Goal: Information Seeking & Learning: Learn about a topic

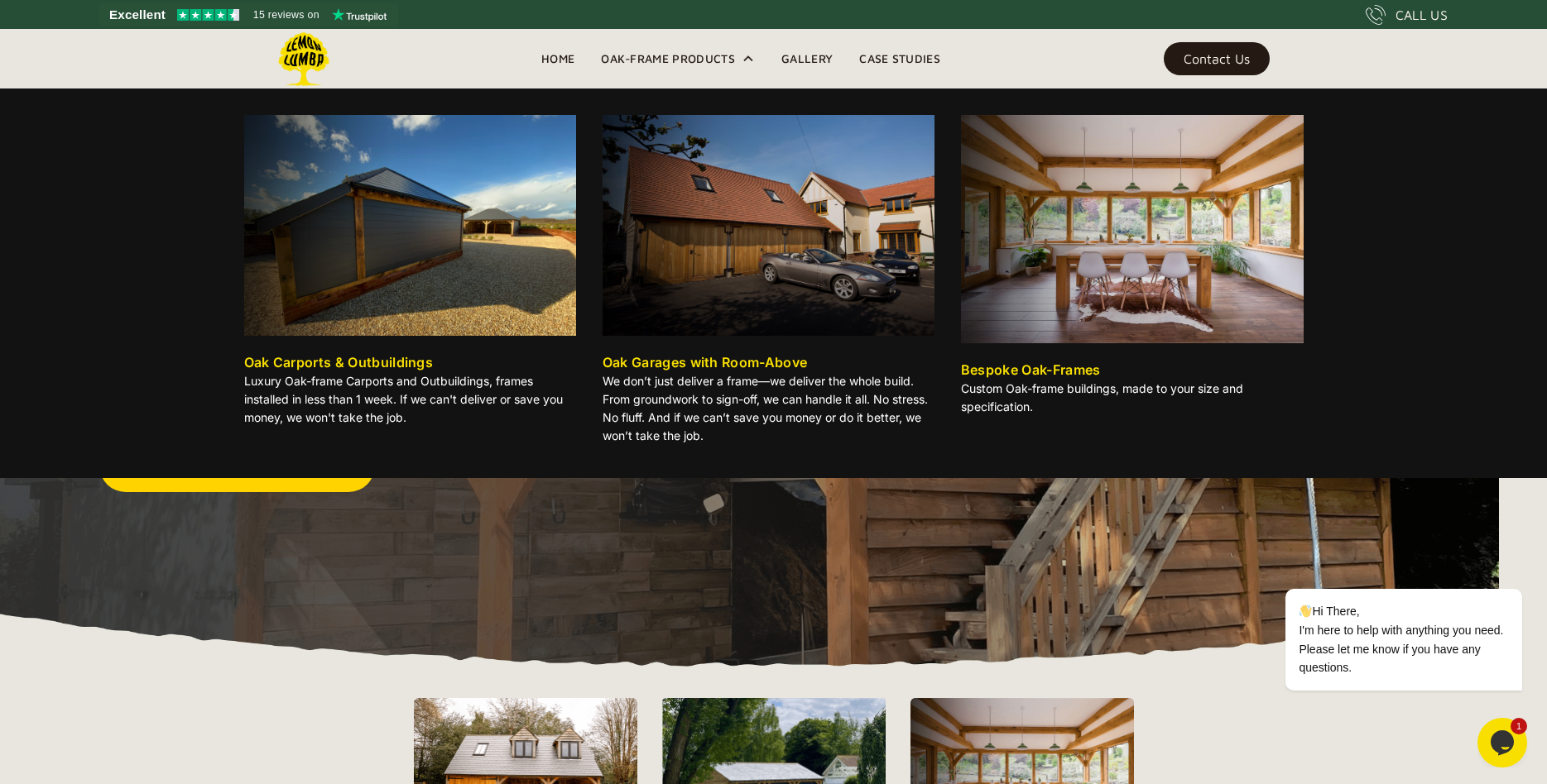
click at [468, 188] on img at bounding box center [410, 225] width 332 height 221
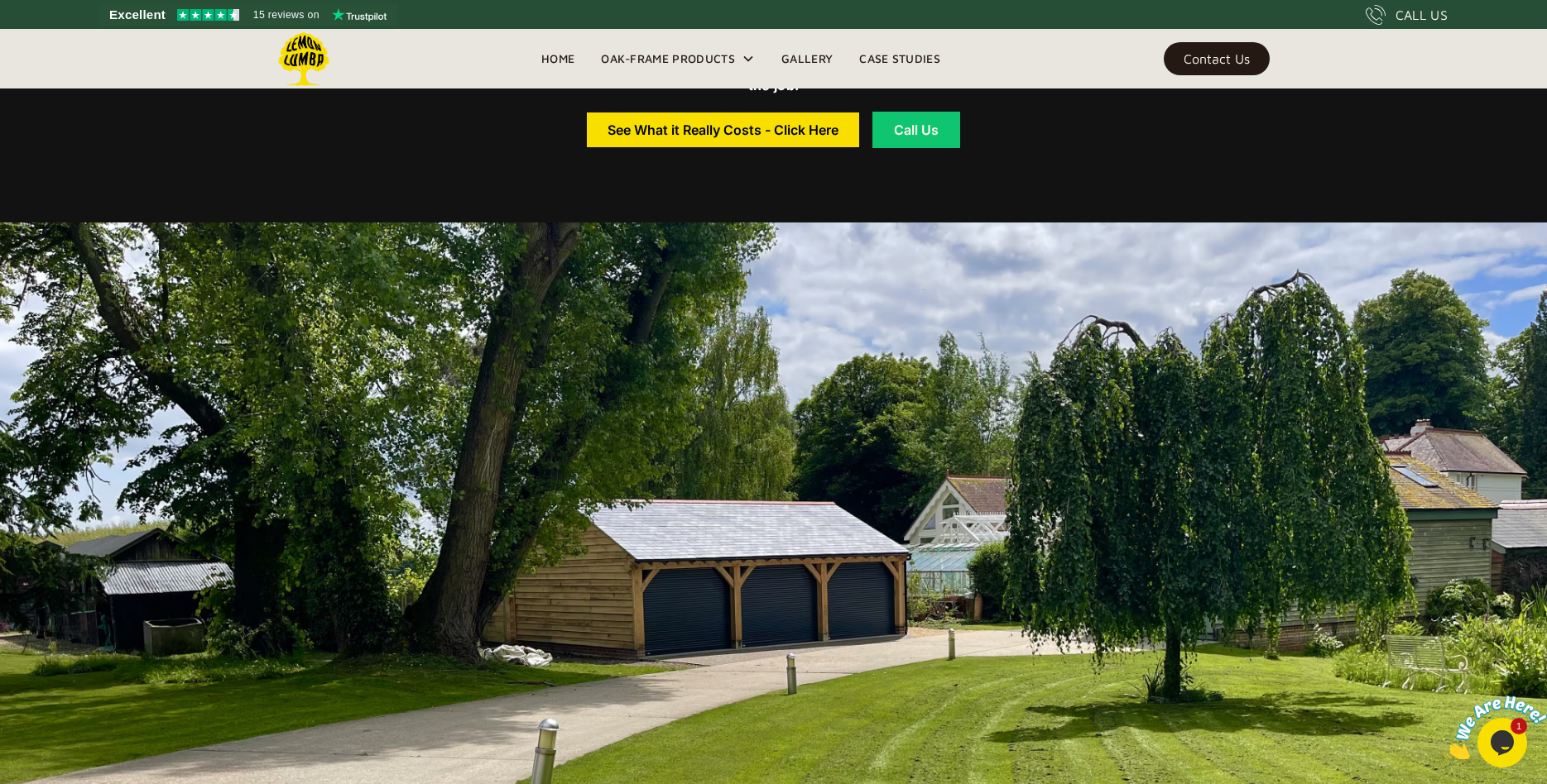
scroll to position [943, 0]
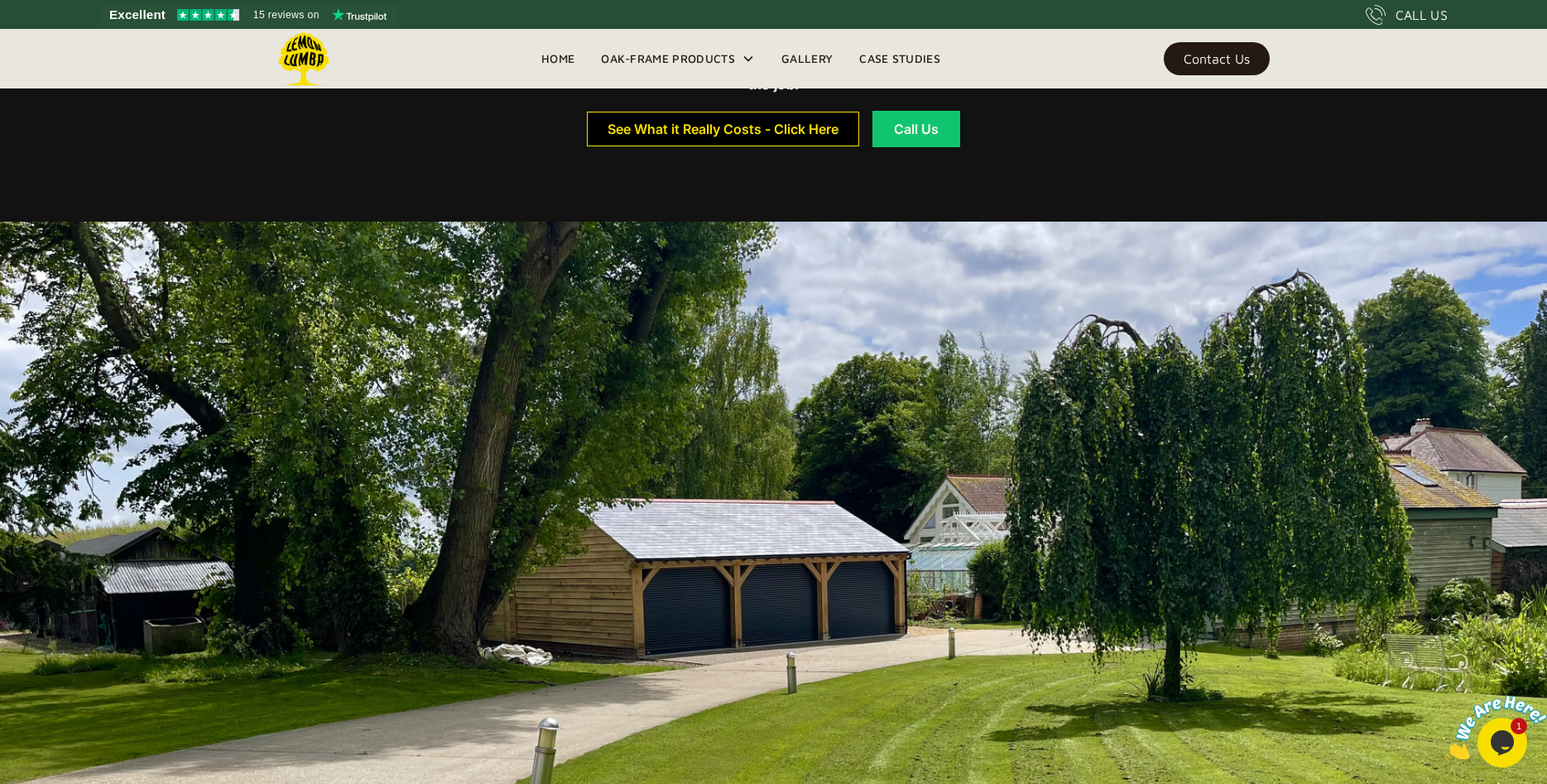
click at [821, 134] on div "See What it Really Costs - Click Here" at bounding box center [722, 129] width 231 height 12
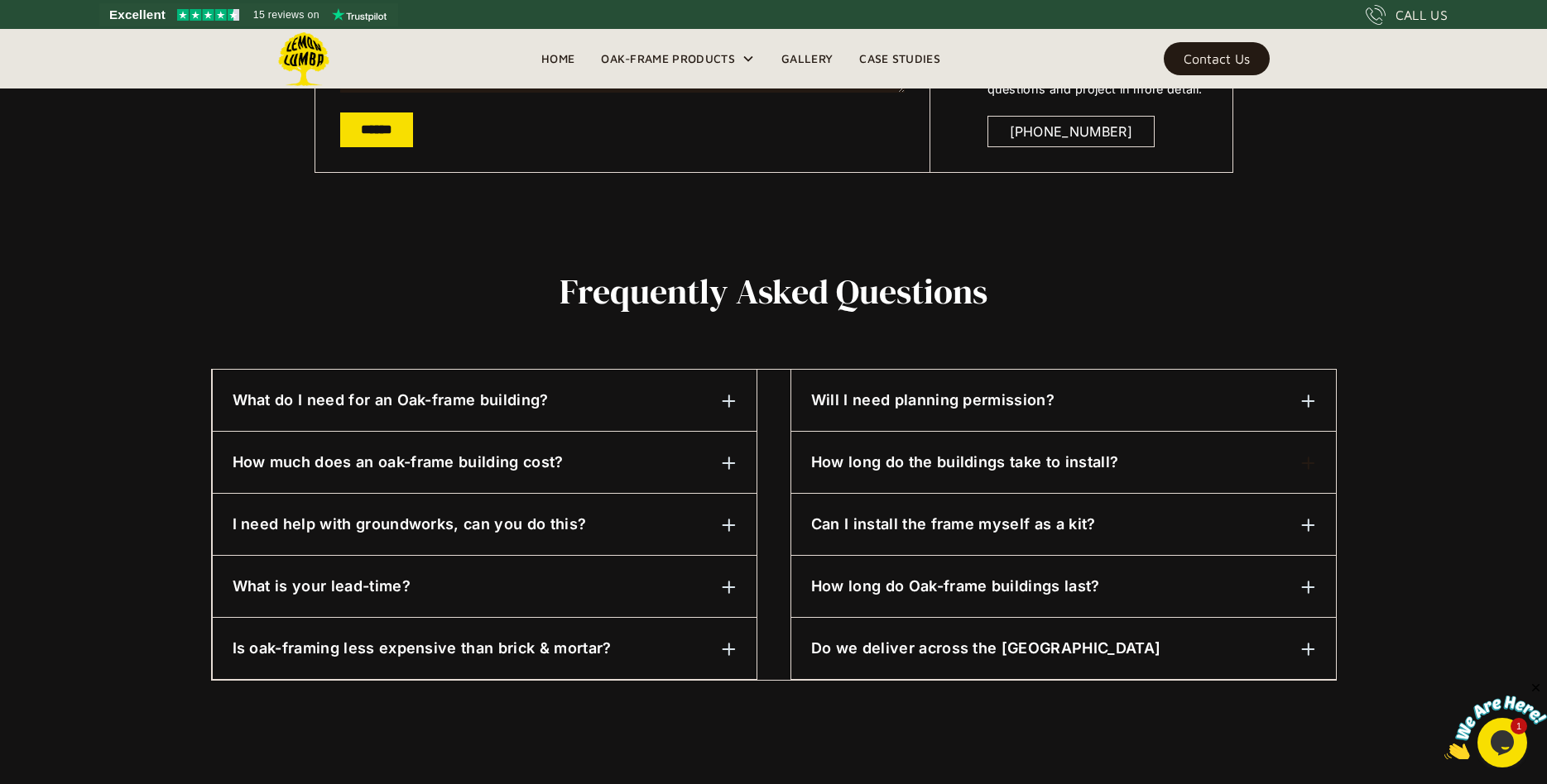
scroll to position [629, 0]
click at [1003, 399] on h6 "Will I need planning permission?" at bounding box center [933, 400] width 244 height 22
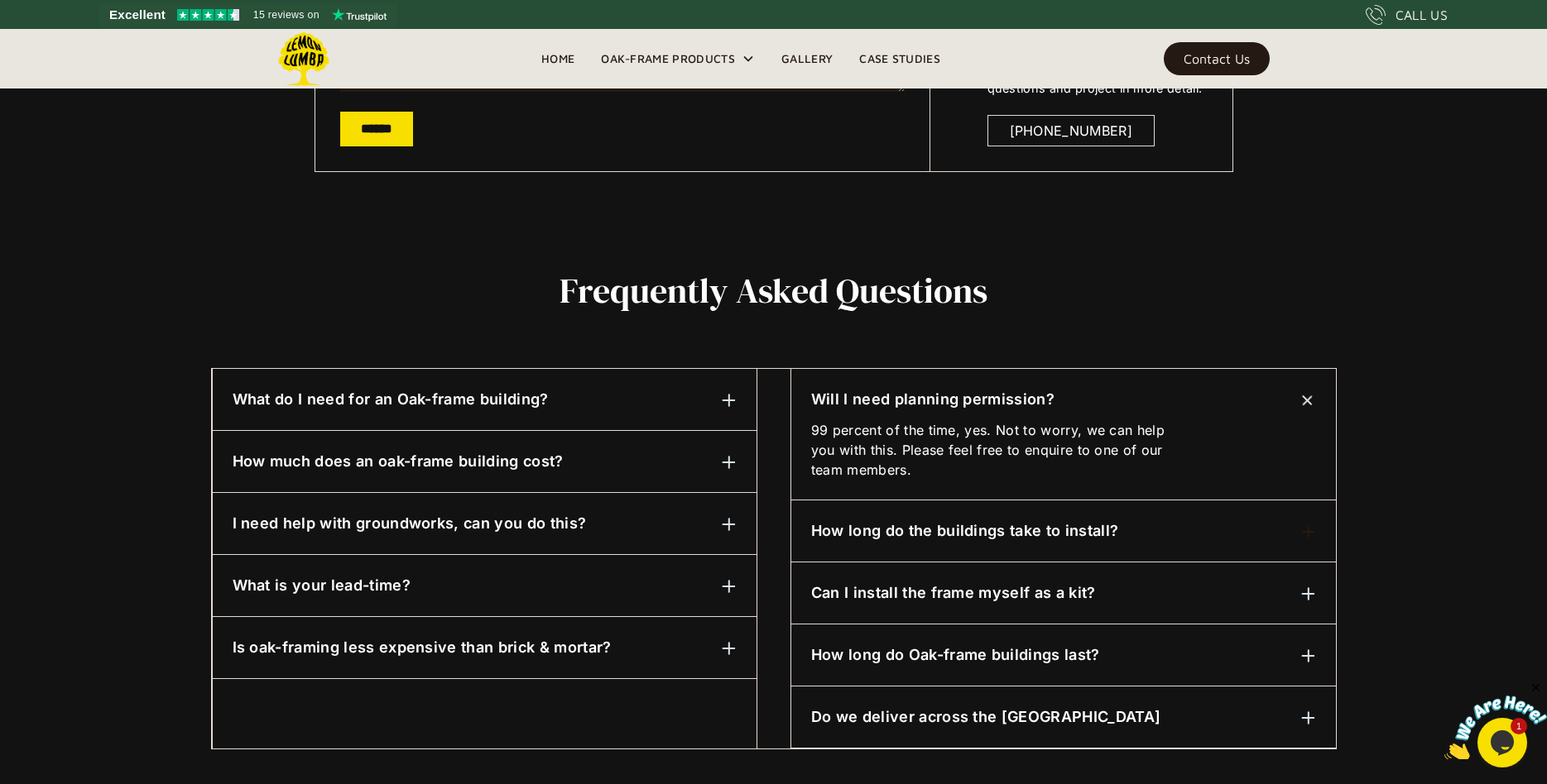
click at [736, 593] on img at bounding box center [729, 587] width 15 height 15
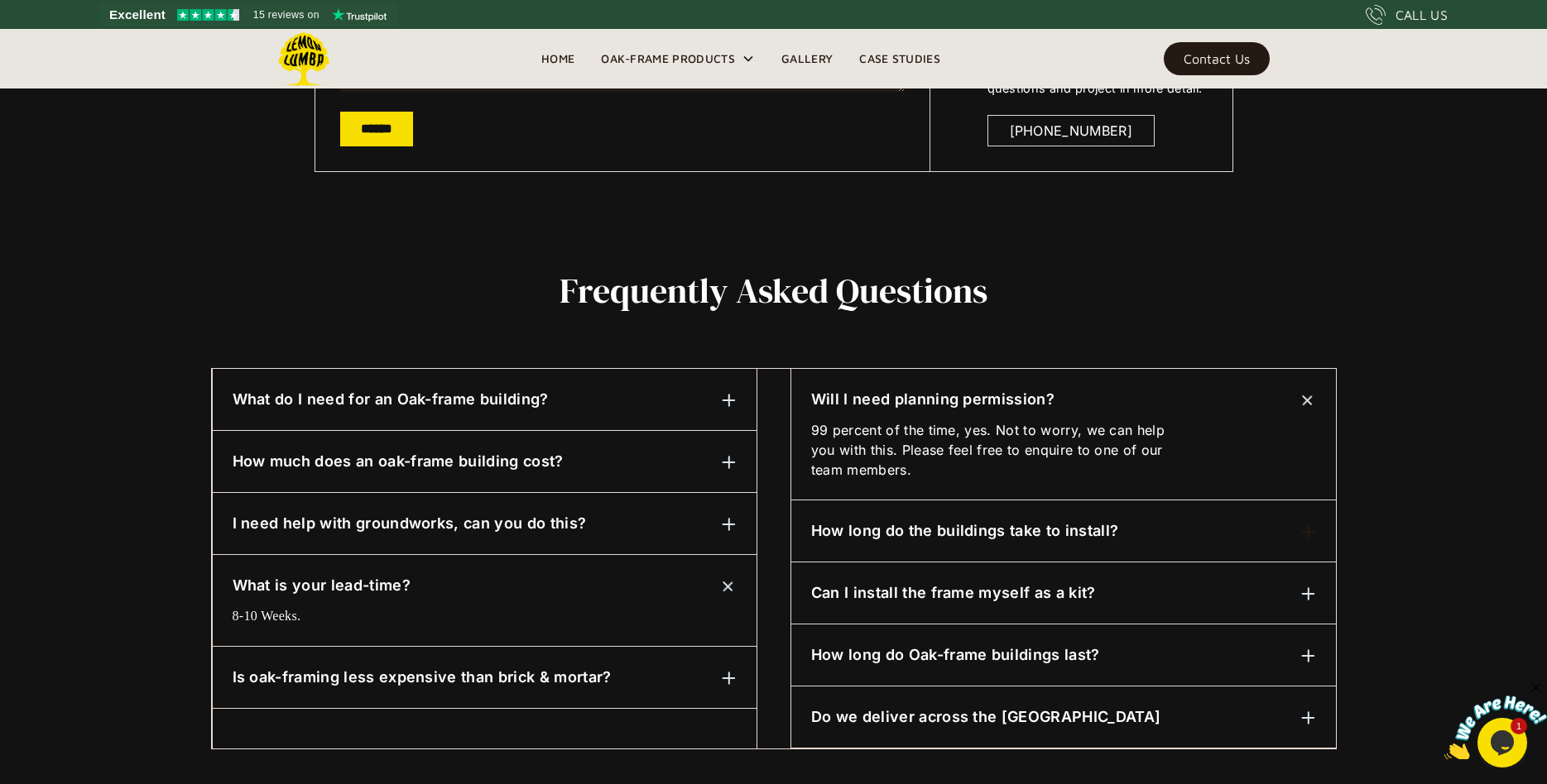
click at [731, 532] on img at bounding box center [729, 525] width 15 height 15
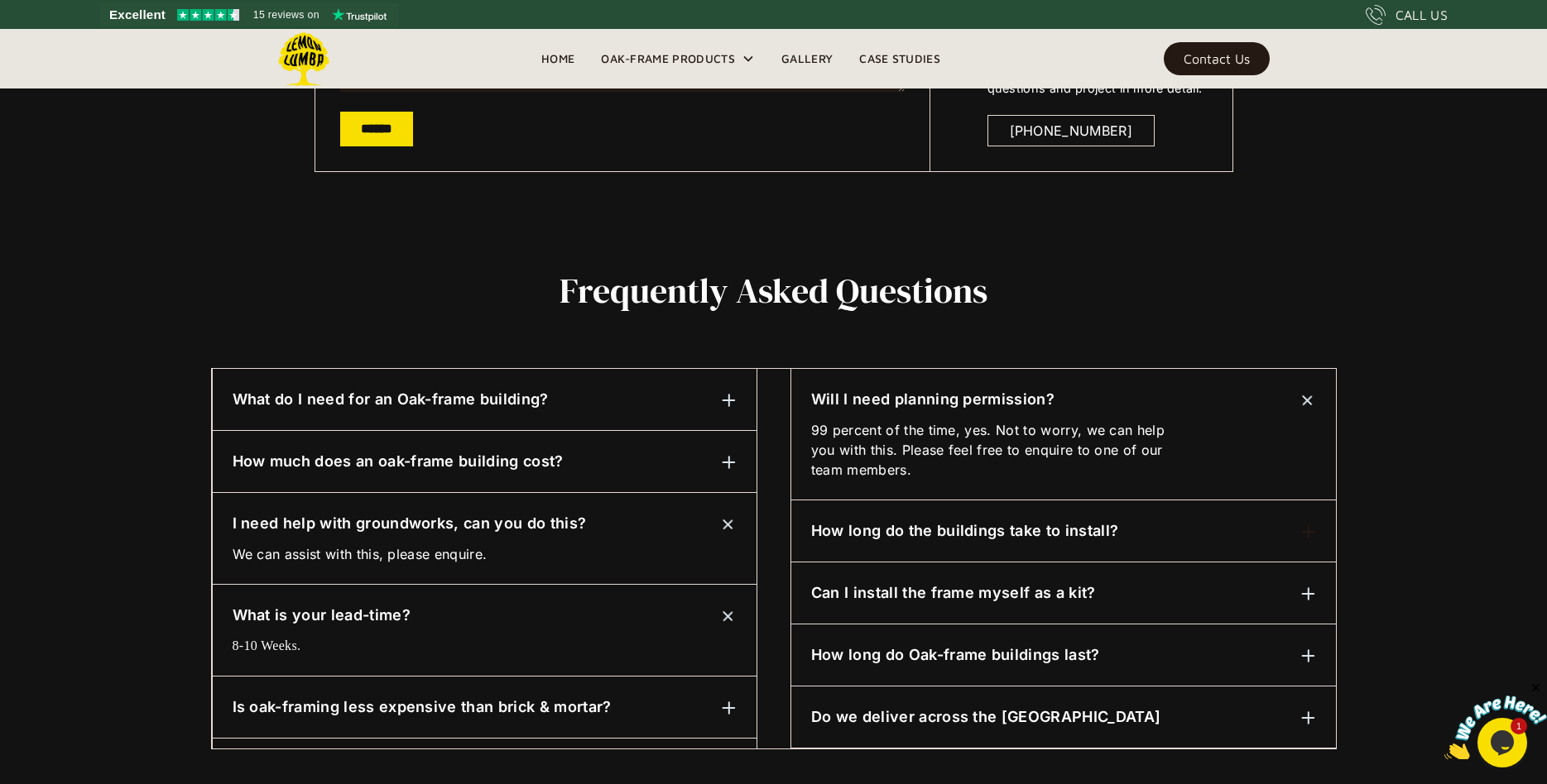
click at [734, 473] on div "How much does an oak-frame building cost? It depends on the size and specificat…" at bounding box center [484, 462] width 543 height 62
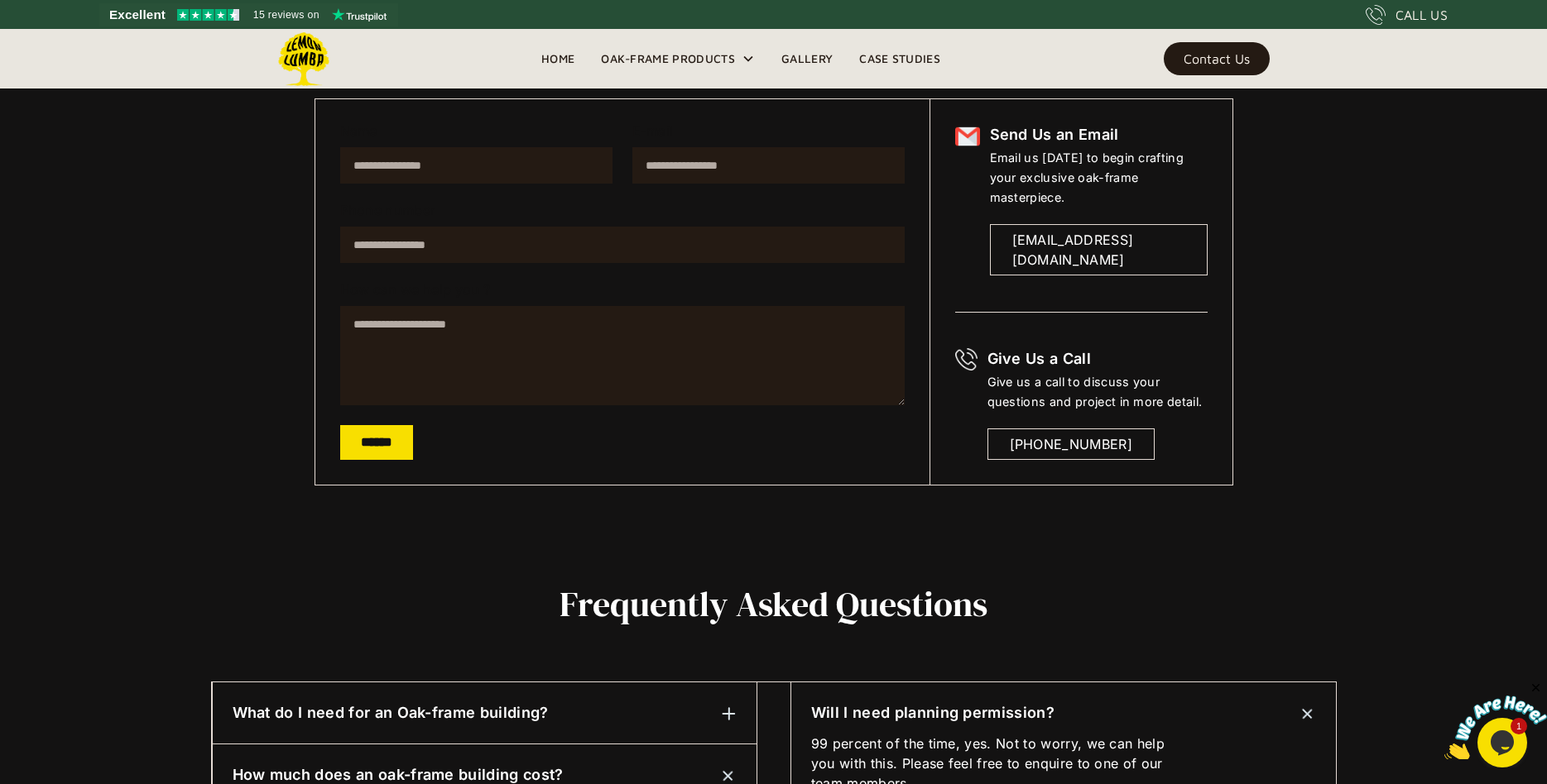
scroll to position [314, 0]
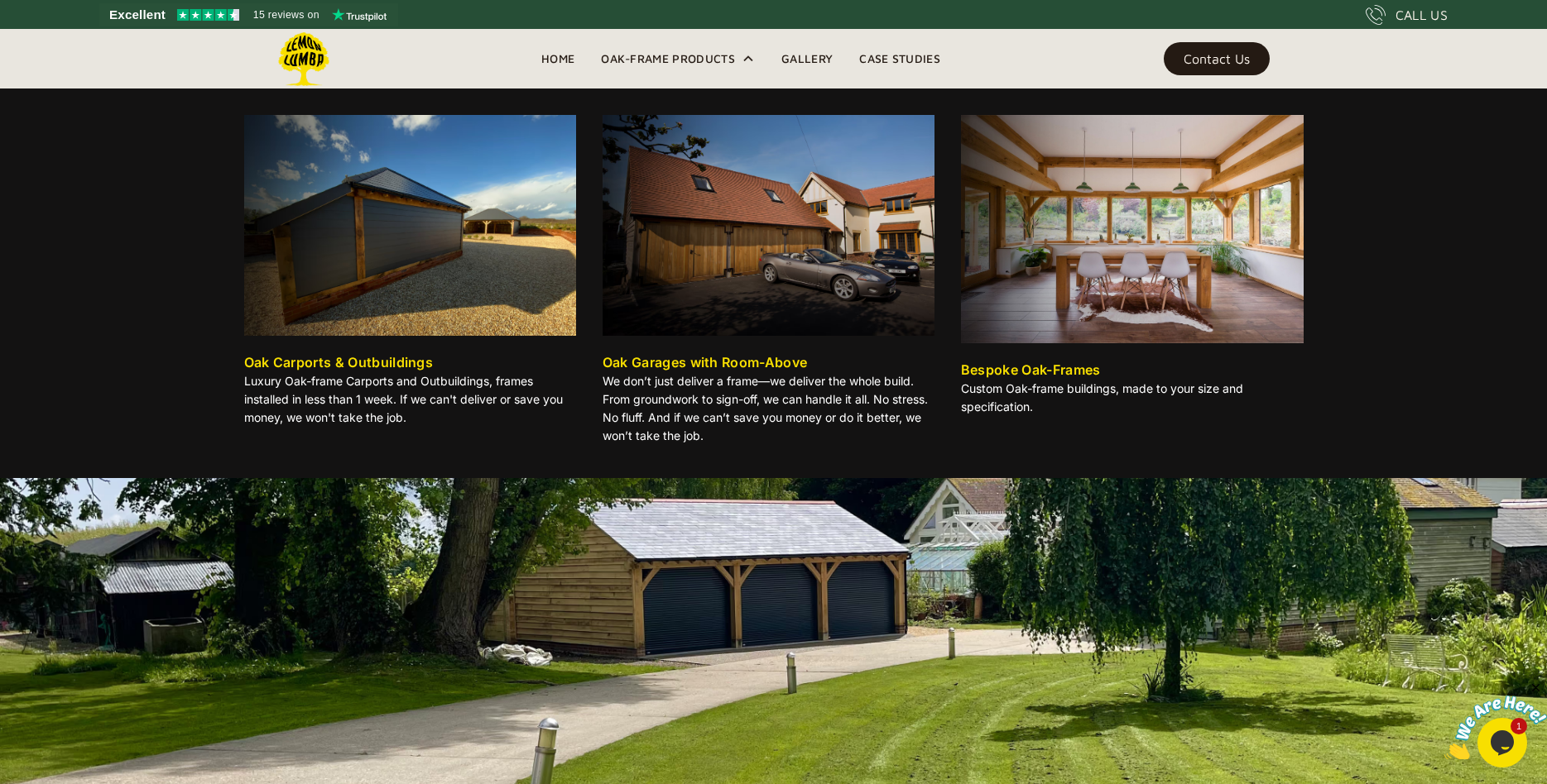
click at [412, 364] on div "Oak Carports & Outbuildings" at bounding box center [339, 363] width 190 height 20
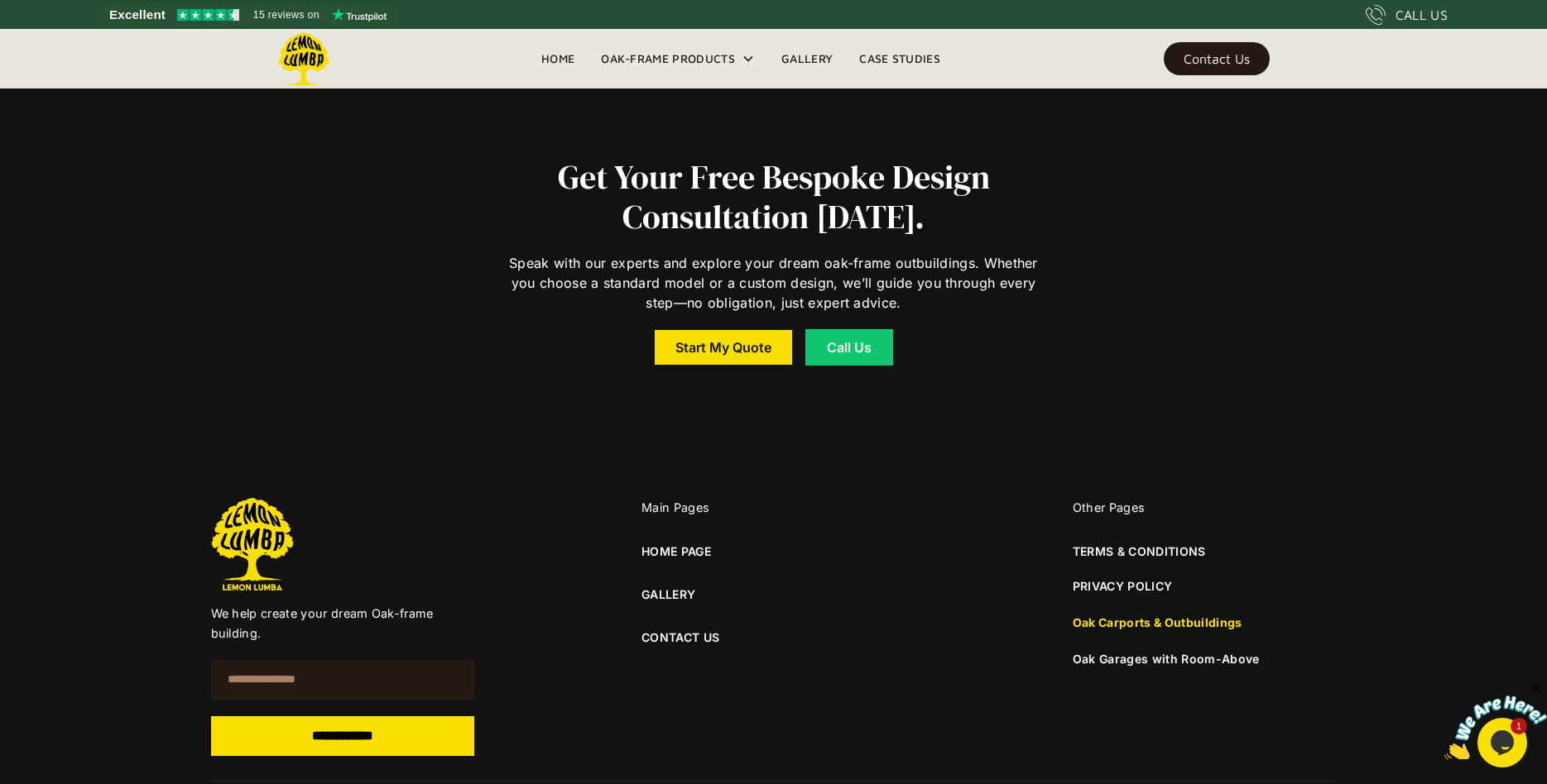
scroll to position [12573, 0]
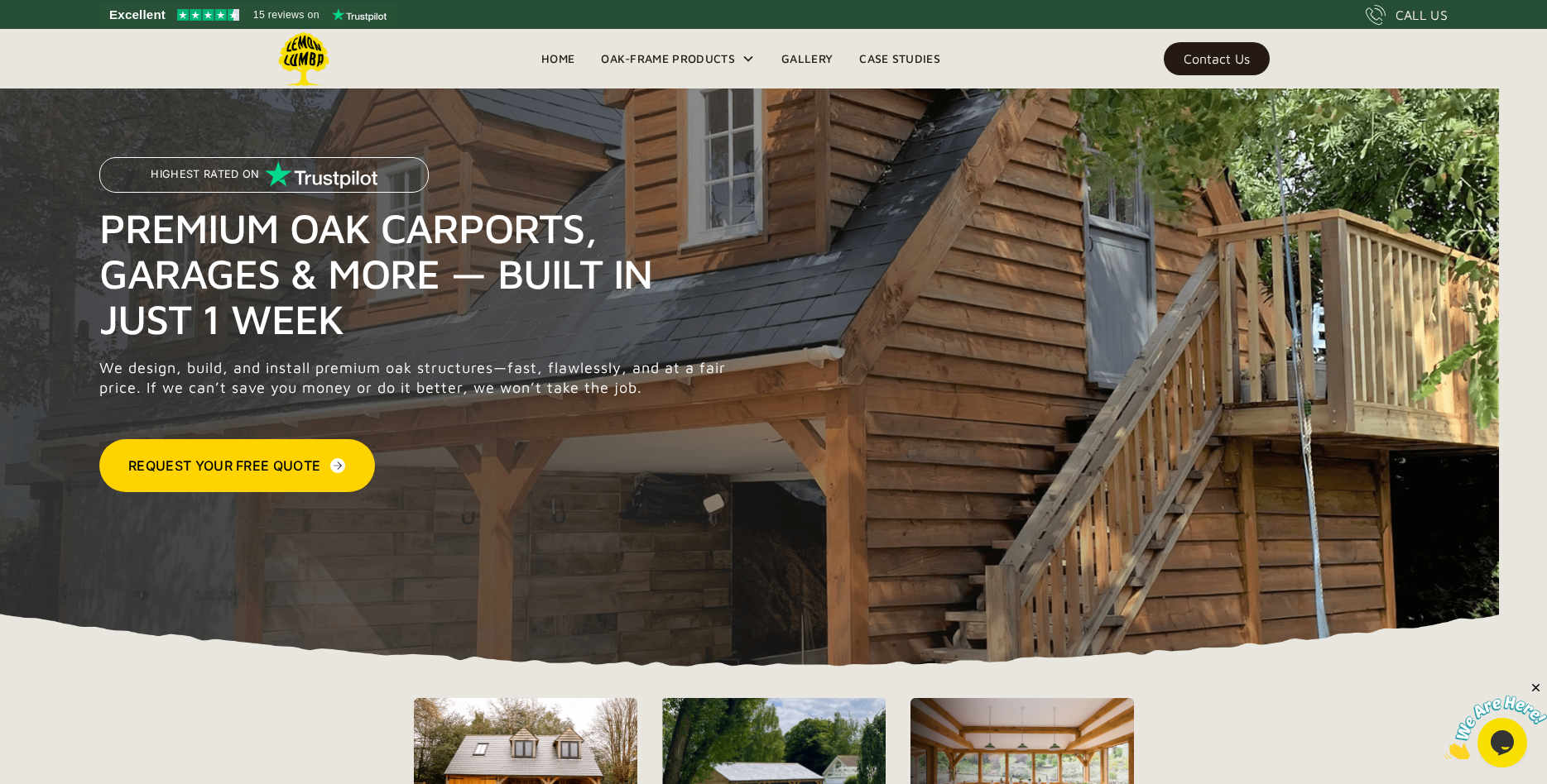
click at [817, 55] on link "Gallery" at bounding box center [807, 59] width 78 height 25
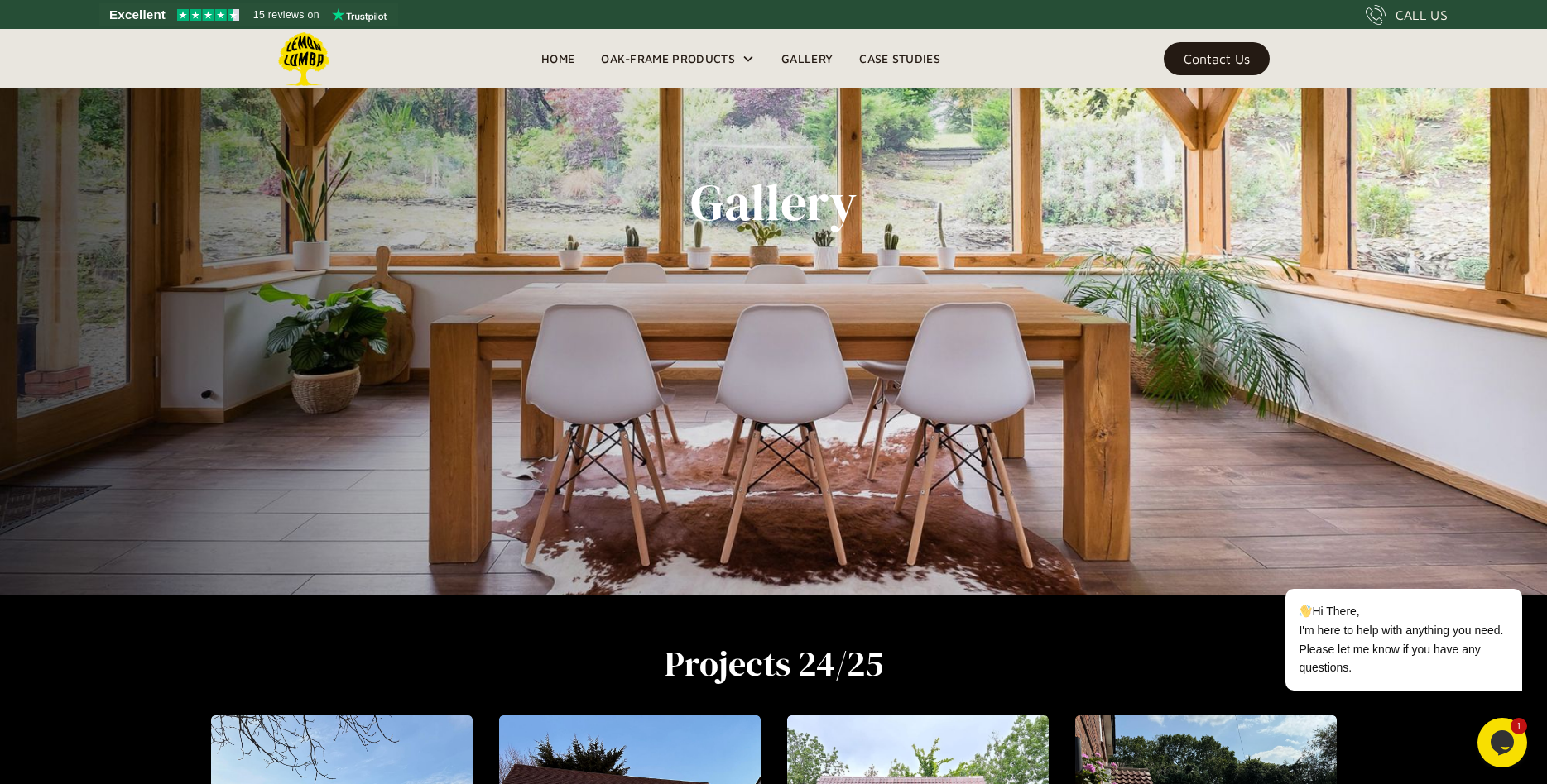
scroll to position [189, 0]
